Goal: Task Accomplishment & Management: Manage account settings

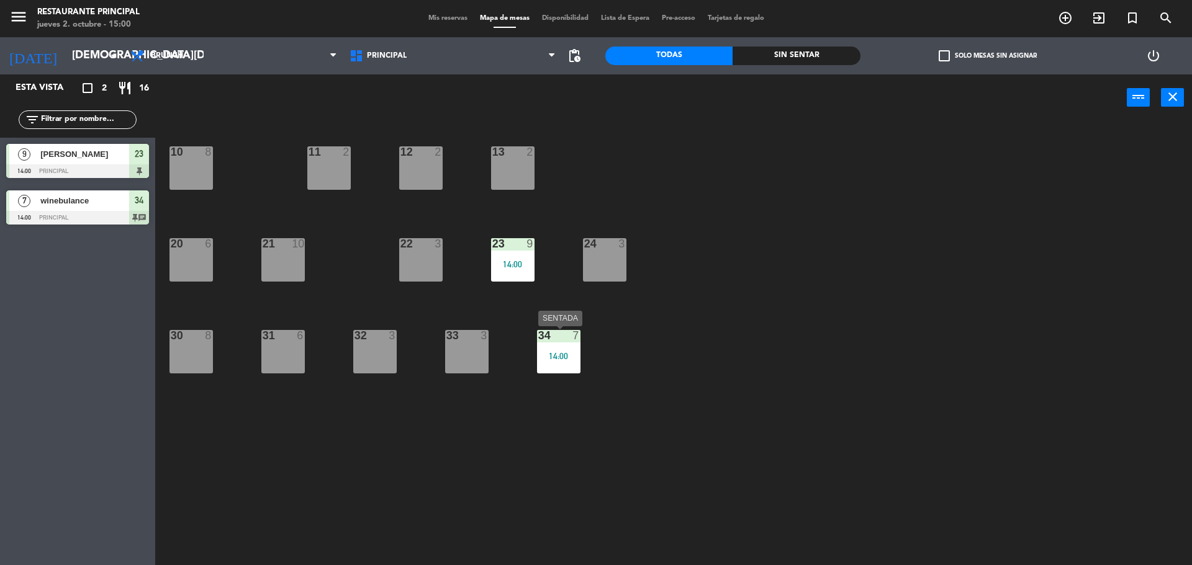
click at [546, 359] on div "14:00" at bounding box center [558, 356] width 43 height 9
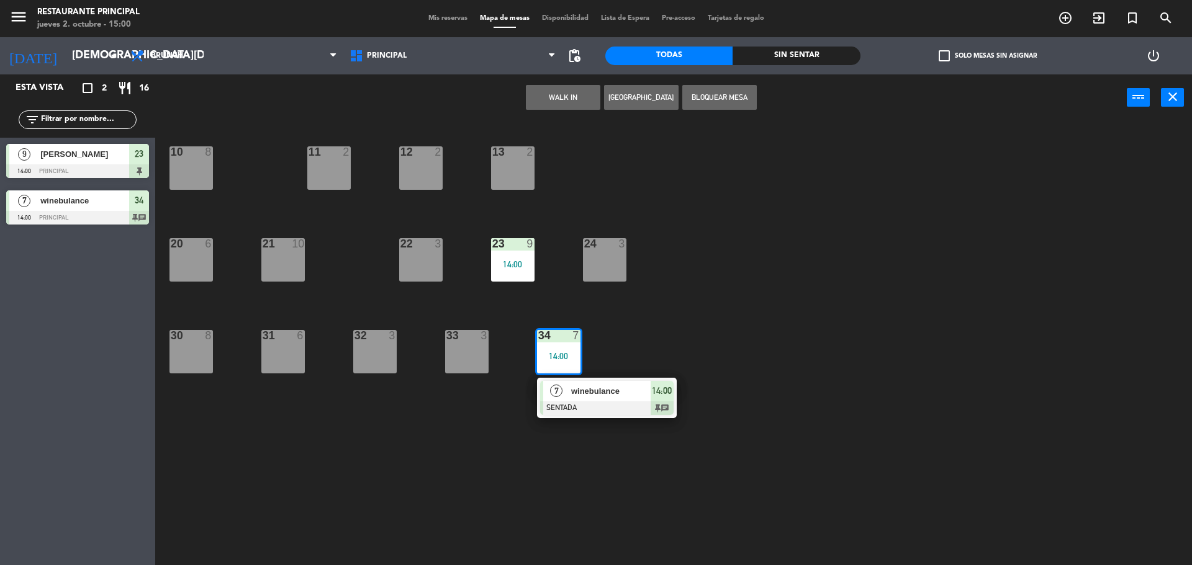
click at [578, 390] on span "winebulance" at bounding box center [610, 391] width 79 height 13
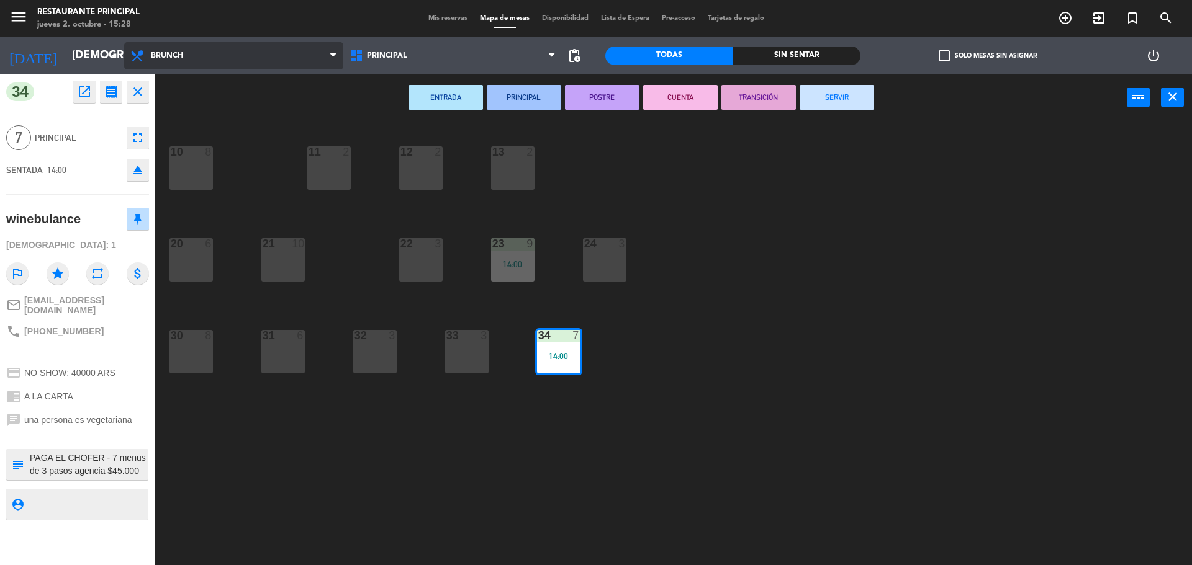
click at [203, 61] on span "Brunch" at bounding box center [233, 55] width 219 height 27
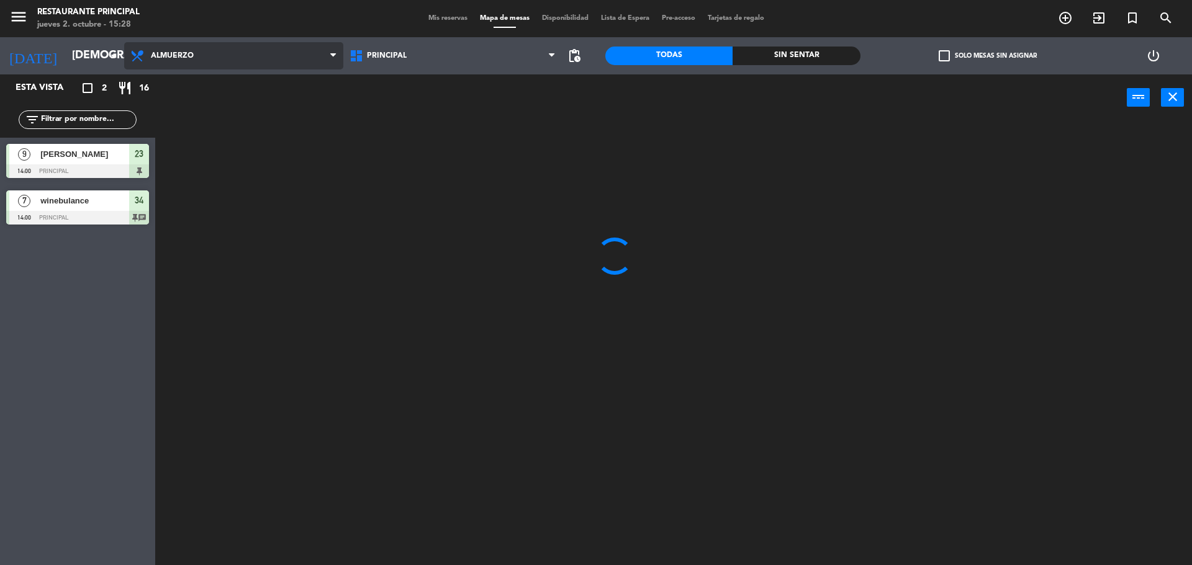
click at [193, 140] on ng-component "menu Restaurante Principal [DATE] 2. octubre - 15:28 Mis reservas Mapa de mesas…" at bounding box center [596, 284] width 1192 height 568
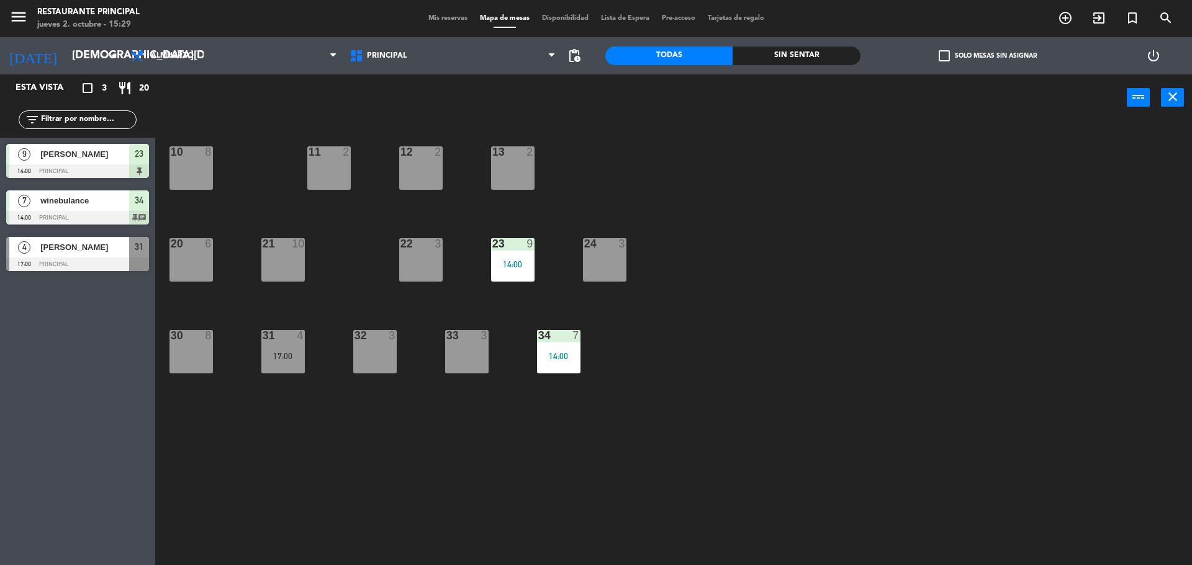
click at [442, 16] on span "Mis reservas" at bounding box center [448, 18] width 52 height 7
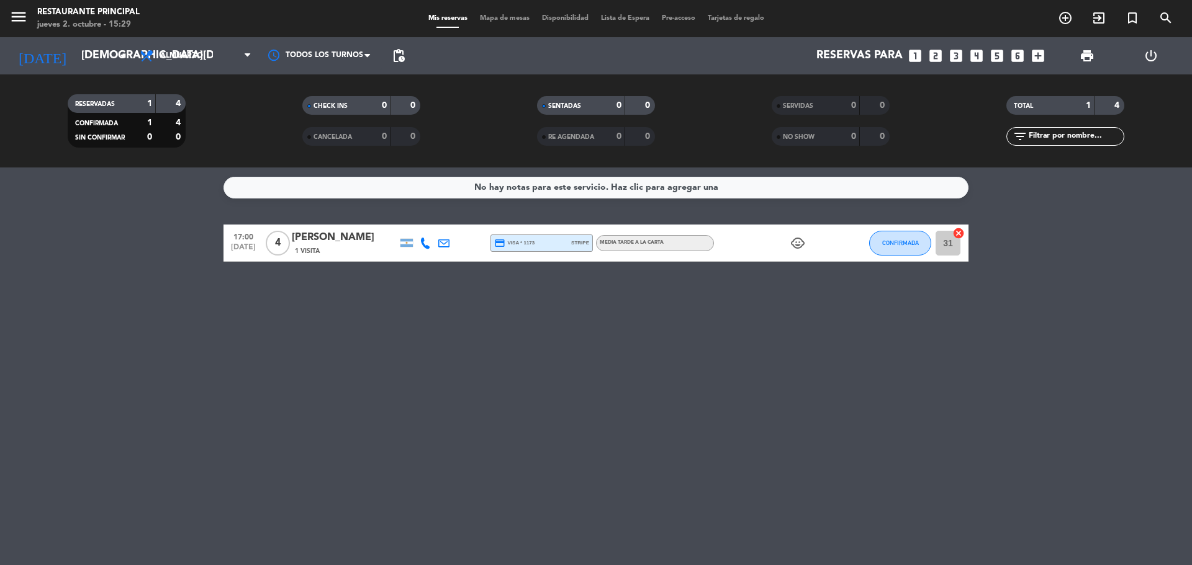
click at [802, 243] on icon "child_care" at bounding box center [797, 243] width 15 height 15
click at [204, 54] on span "Almuerzo" at bounding box center [195, 55] width 124 height 27
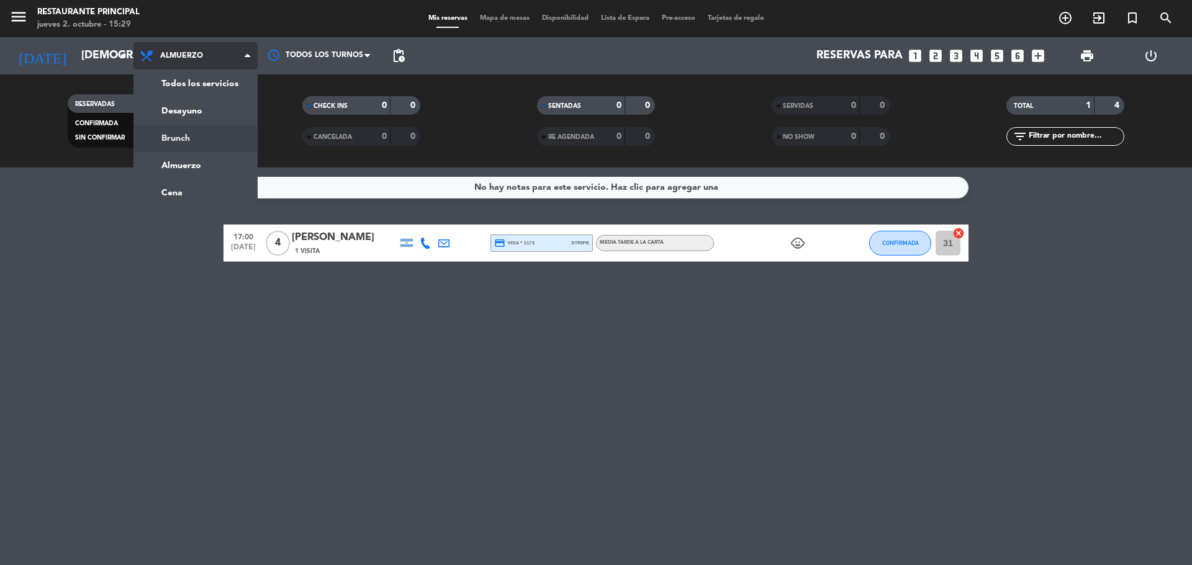
click at [192, 136] on div "menu Restaurante Principal [DATE] 2. octubre - 15:29 Mis reservas Mapa de mesas…" at bounding box center [596, 84] width 1192 height 168
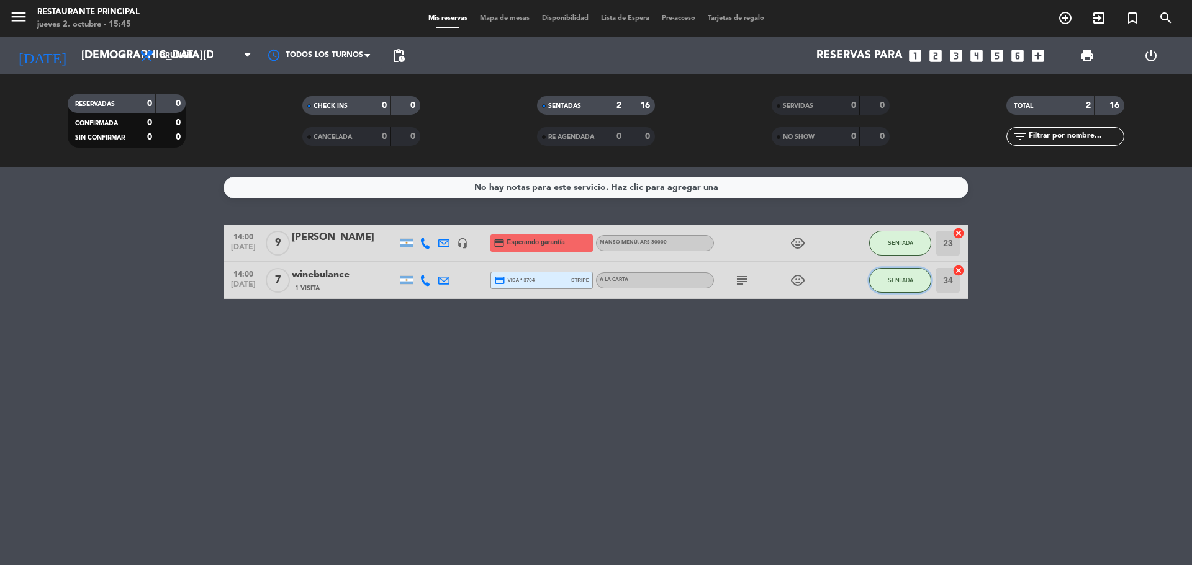
click at [891, 280] on span "SENTADA" at bounding box center [899, 280] width 25 height 7
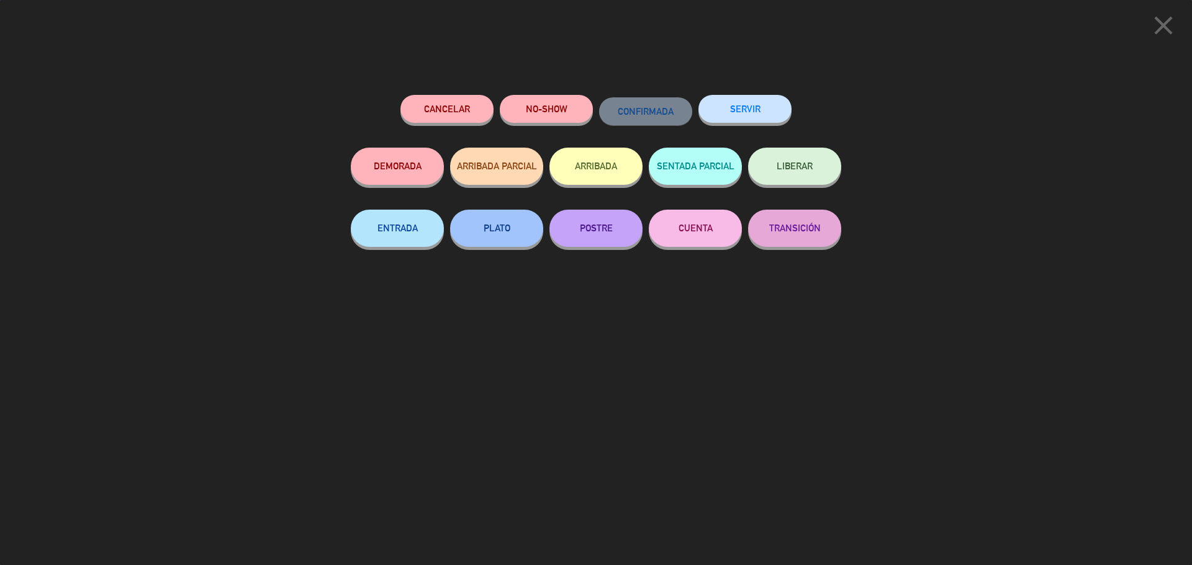
click at [768, 117] on button "SERVIR" at bounding box center [744, 109] width 93 height 28
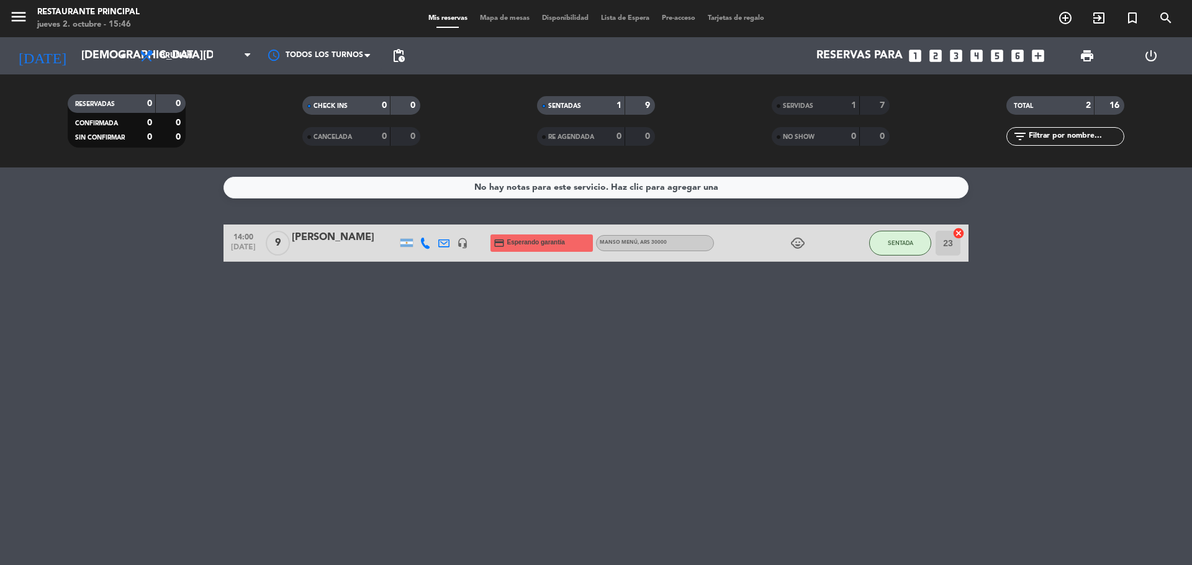
click at [789, 325] on div "No hay notas para este servicio. Haz clic para agregar una 14:00 [DATE] 9 [PERS…" at bounding box center [596, 367] width 1192 height 398
click at [318, 389] on div "No hay notas para este servicio. Haz clic para agregar una 14:00 [DATE] 9 [PERS…" at bounding box center [596, 367] width 1192 height 398
click at [203, 52] on span "Brunch" at bounding box center [195, 55] width 124 height 27
click at [195, 173] on ng-component "menu Restaurante Principal [DATE] 2. octubre - 16:05 Mis reservas Mapa de mesas…" at bounding box center [596, 282] width 1192 height 565
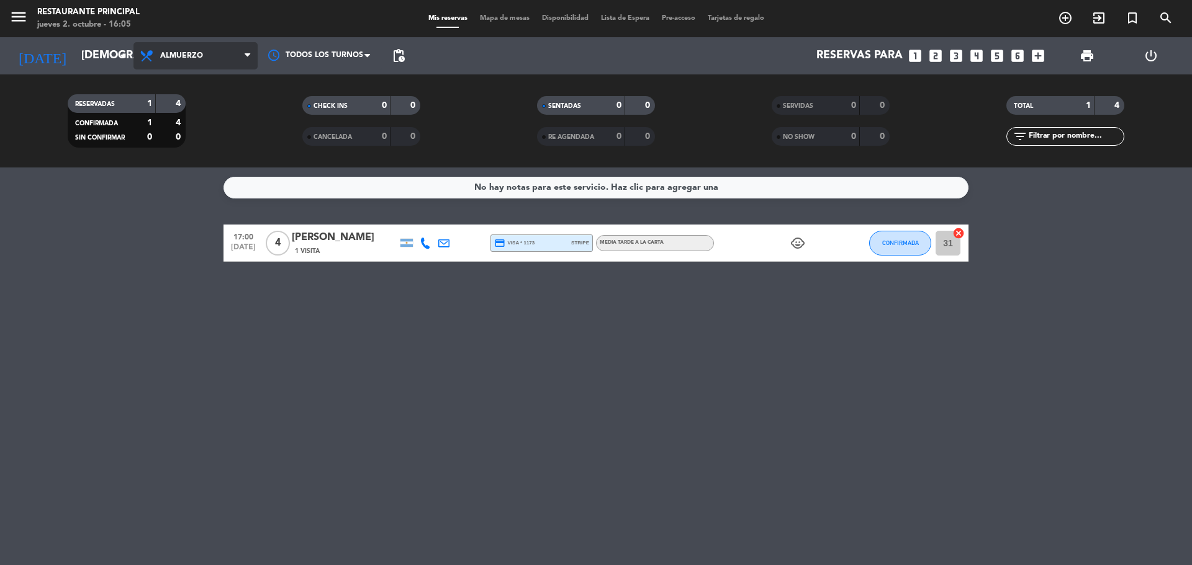
click at [188, 56] on span "Almuerzo" at bounding box center [181, 56] width 43 height 9
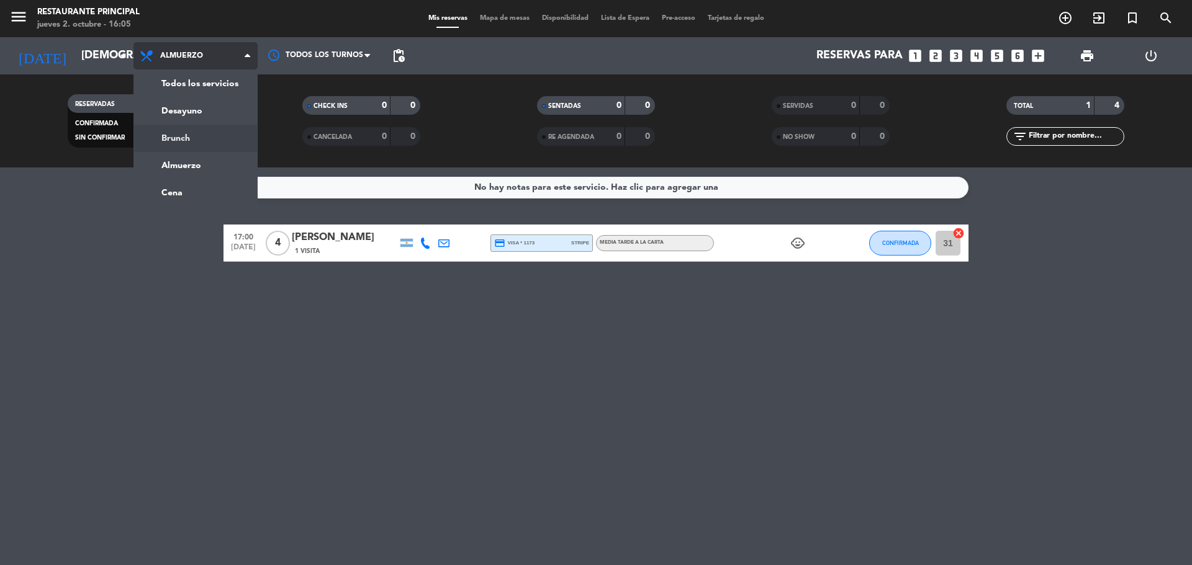
click at [202, 141] on div "menu Restaurante Principal [DATE] 2. octubre - 16:05 Mis reservas Mapa de mesas…" at bounding box center [596, 84] width 1192 height 168
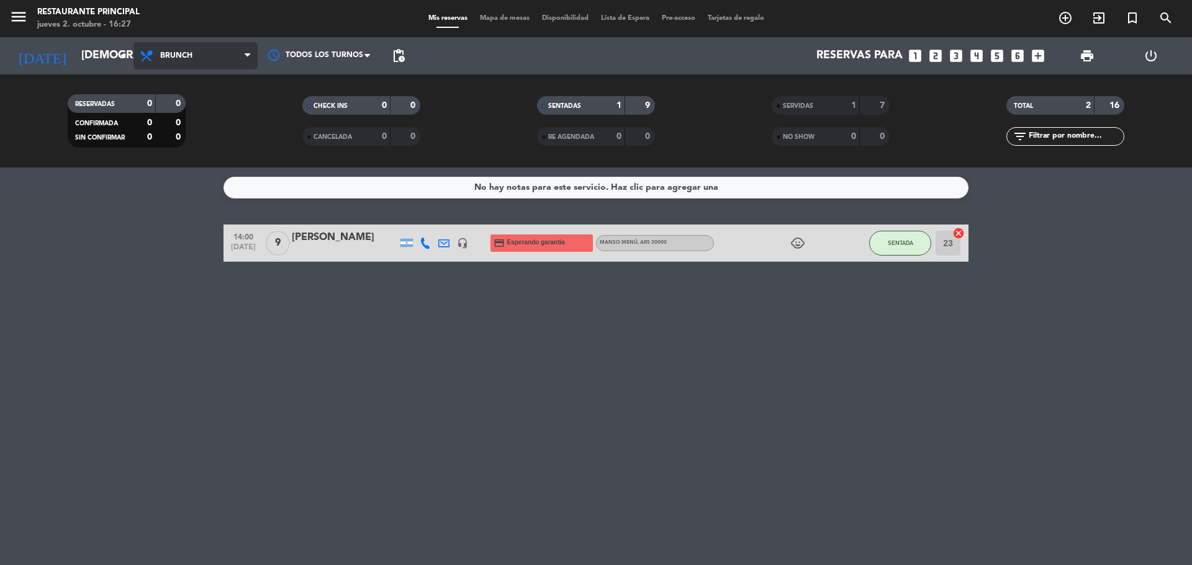
click at [169, 56] on span "Brunch" at bounding box center [176, 56] width 32 height 9
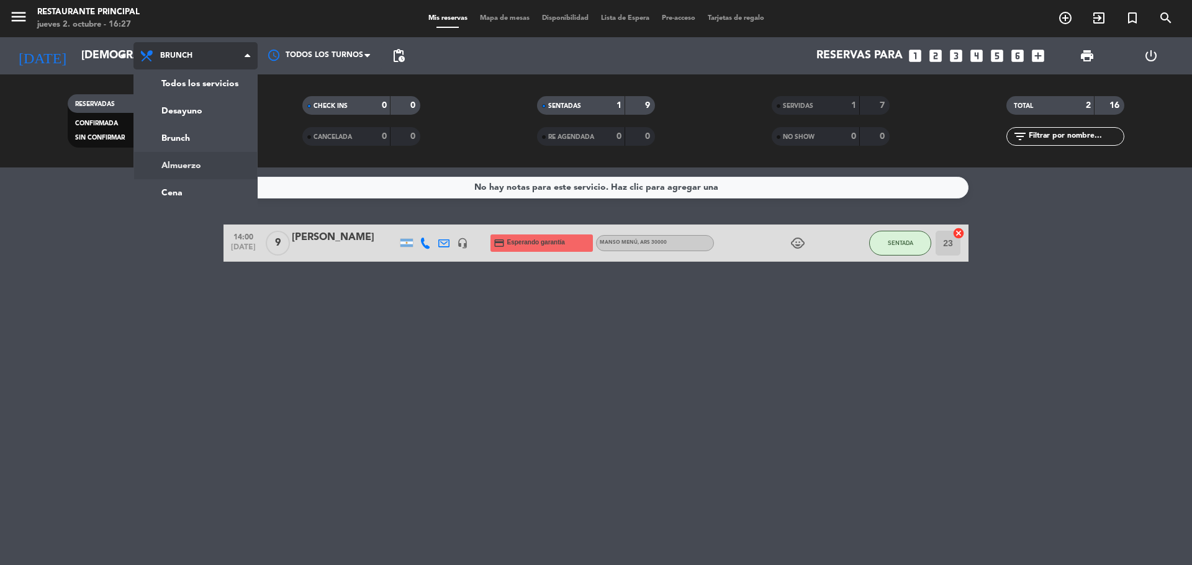
click at [209, 159] on div "menu Restaurante Principal [DATE] 2. octubre - 16:27 Mis reservas Mapa de mesas…" at bounding box center [596, 84] width 1192 height 168
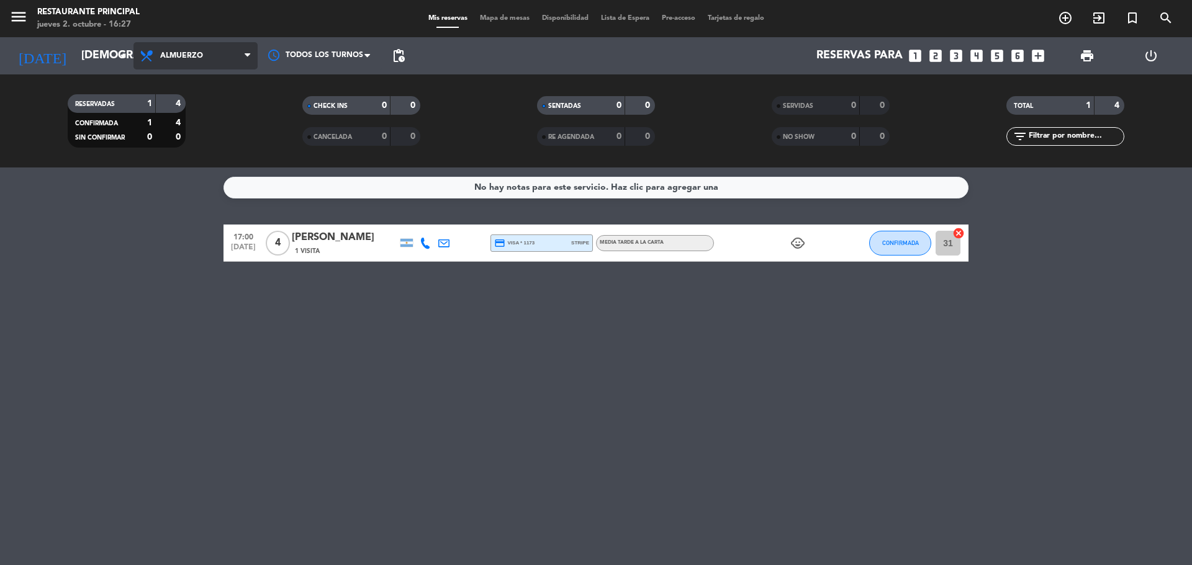
click at [213, 56] on span "Almuerzo" at bounding box center [195, 55] width 124 height 27
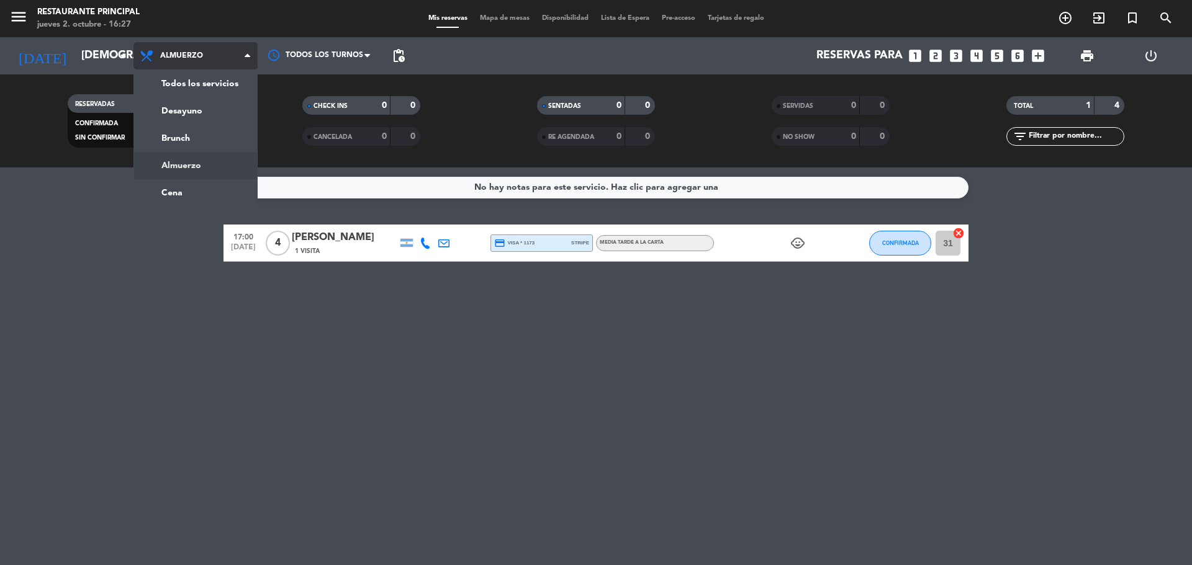
click at [222, 163] on div "menu Restaurante Principal [DATE] 2. octubre - 16:27 Mis reservas Mapa de mesas…" at bounding box center [596, 84] width 1192 height 168
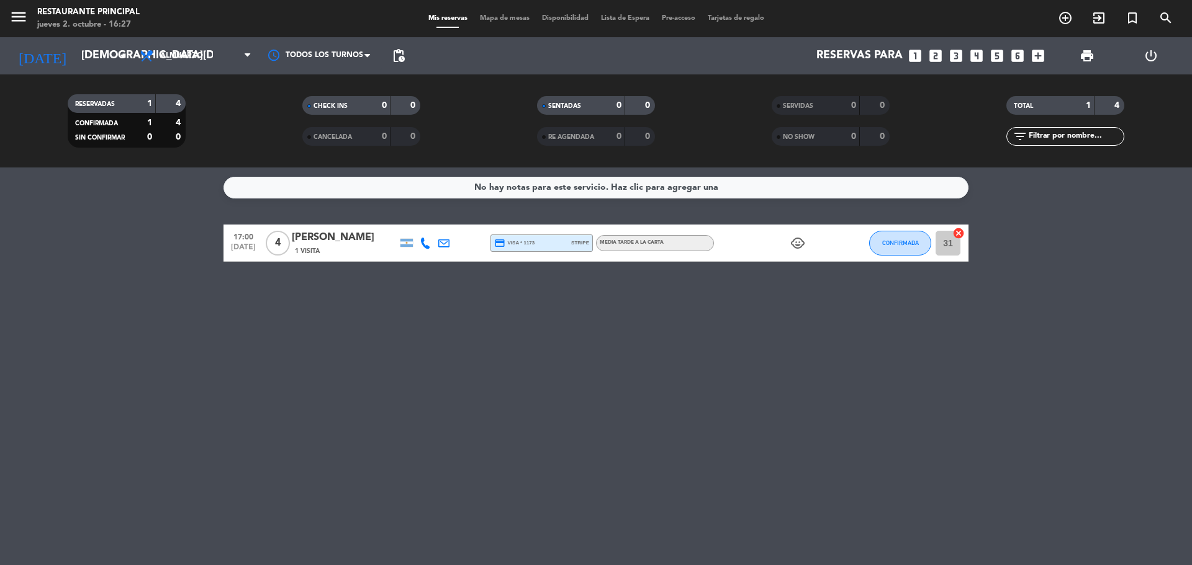
click at [644, 339] on div "No hay notas para este servicio. Haz clic para agregar una 17:00 [DATE] 4 [PERS…" at bounding box center [596, 367] width 1192 height 398
click at [644, 340] on div "No hay notas para este servicio. Haz clic para agregar una 17:00 [DATE] 4 [PERS…" at bounding box center [596, 367] width 1192 height 398
click at [499, 441] on div "No hay notas para este servicio. Haz clic para agregar una 17:00 [DATE] 4 [PERS…" at bounding box center [596, 367] width 1192 height 398
